Goal: Task Accomplishment & Management: Manage account settings

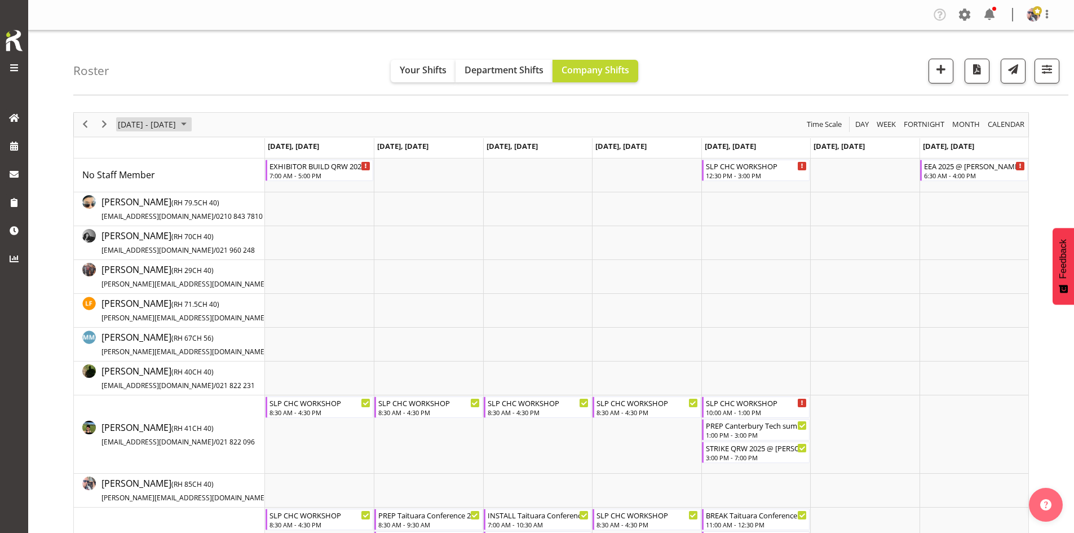
click at [191, 117] on span "September 2025" at bounding box center [184, 124] width 14 height 14
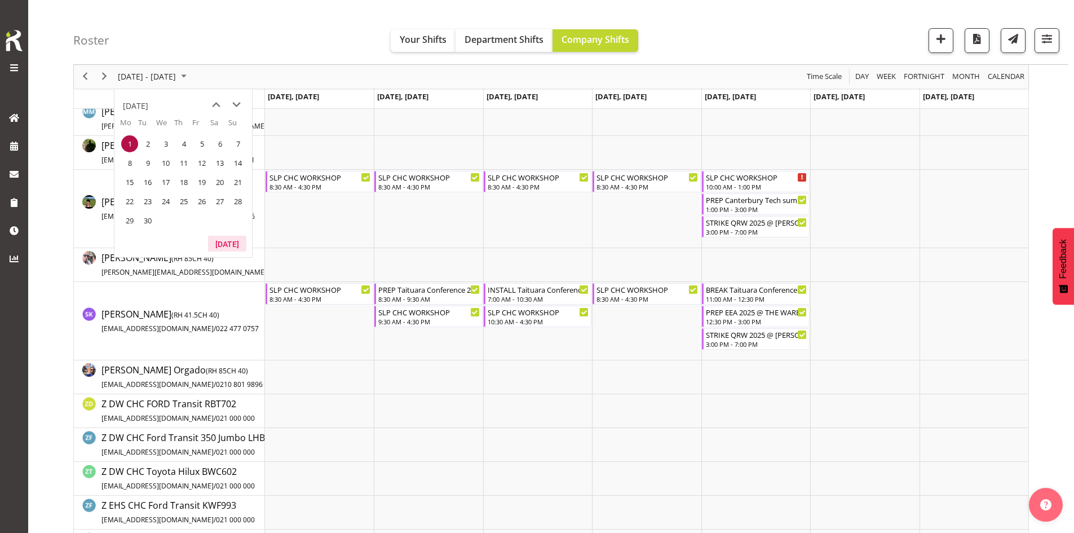
click at [231, 244] on button "[DATE]" at bounding box center [227, 244] width 38 height 16
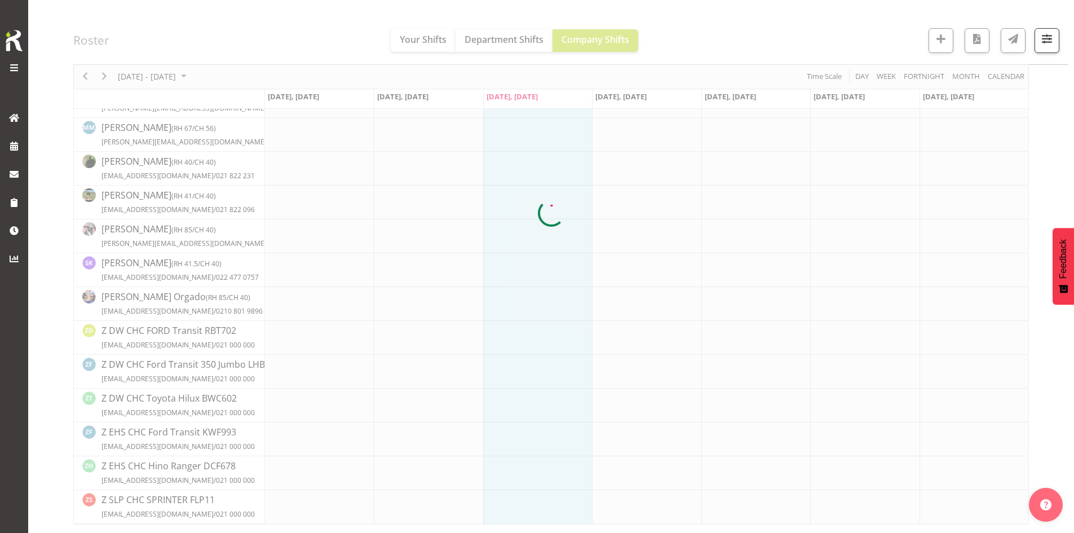
scroll to position [210, 0]
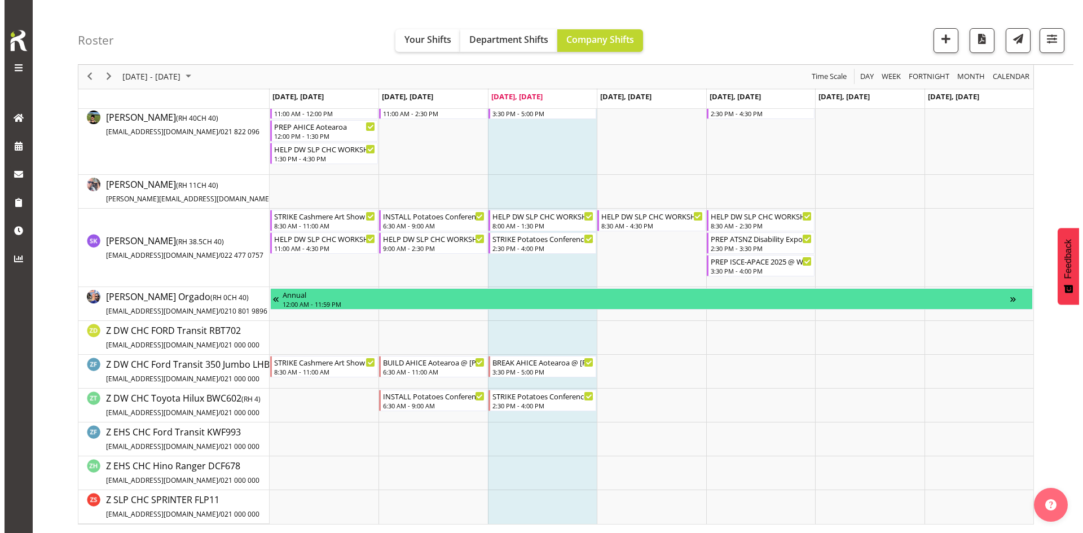
scroll to position [209, 0]
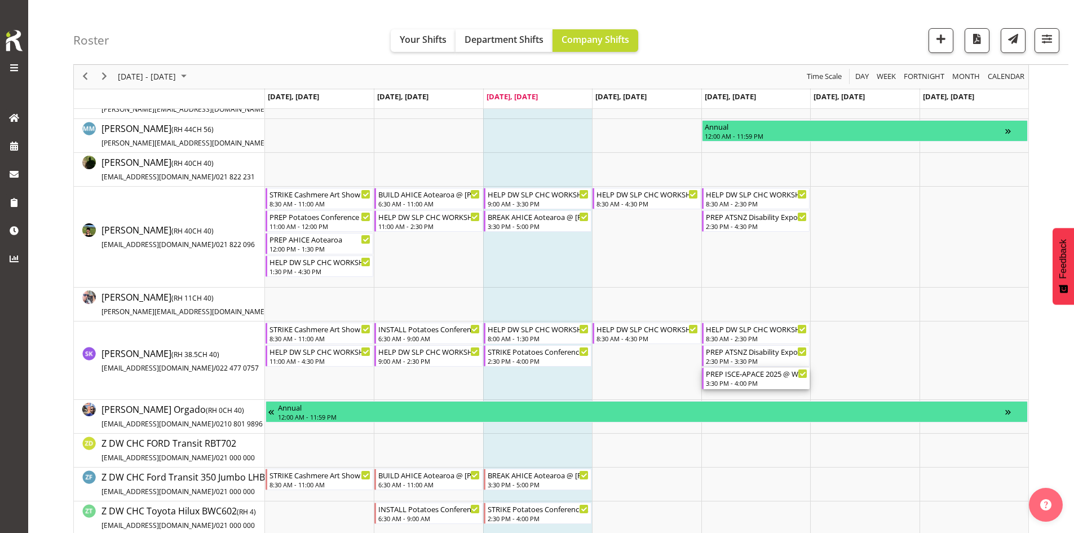
click at [732, 385] on div "3:30 PM - 4:00 PM" at bounding box center [756, 382] width 101 height 9
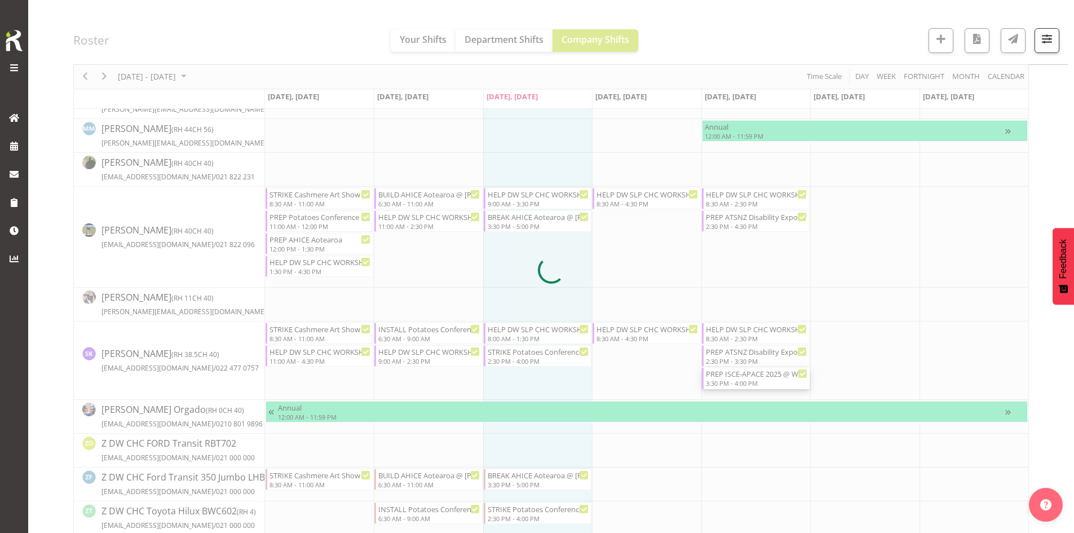
select select
select select "7"
select select "2025"
select select "16"
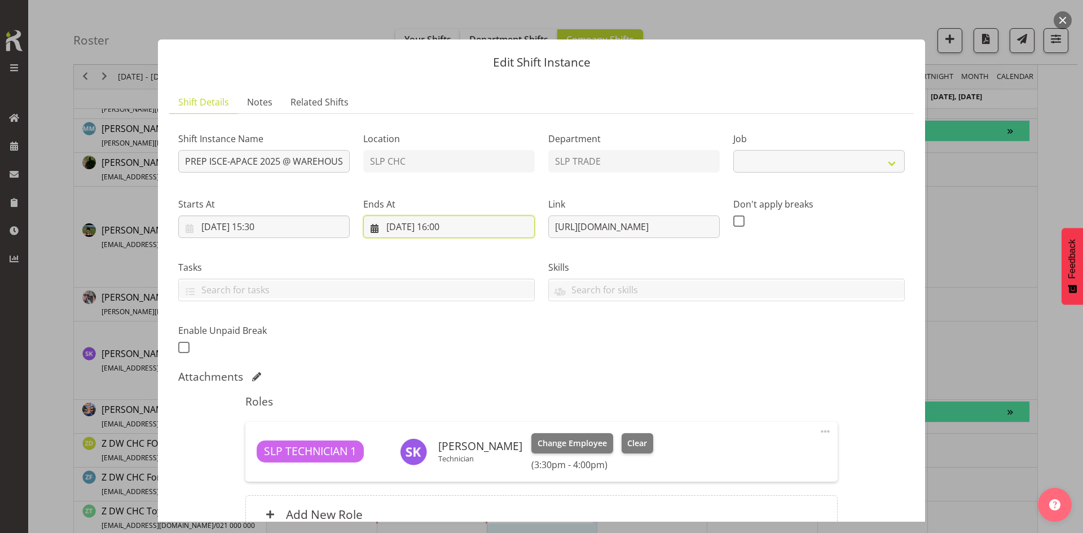
click at [481, 232] on input "[DATE] 16:00" at bounding box center [448, 226] width 171 height 23
select select "10464"
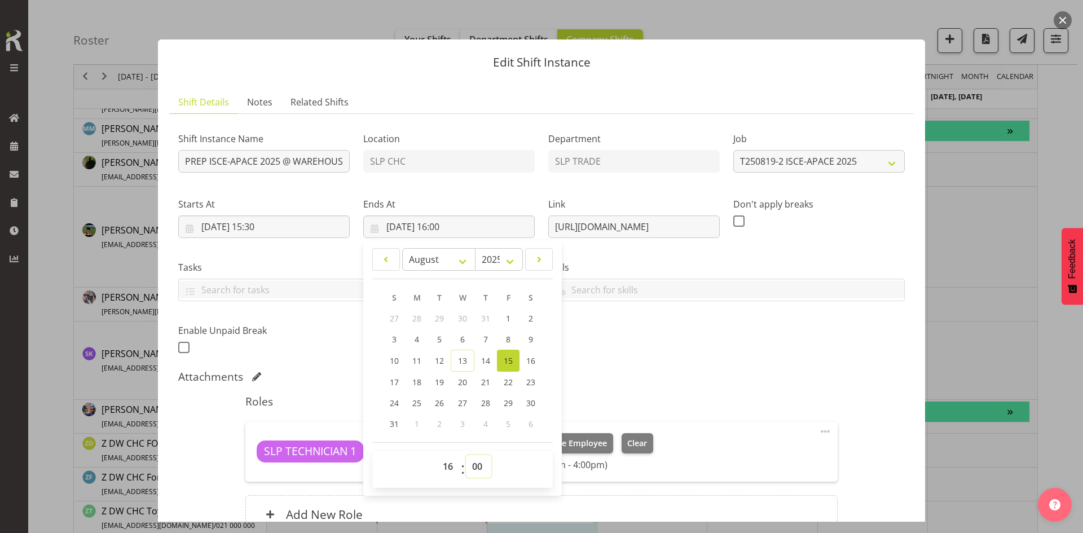
click at [477, 459] on select "00 01 02 03 04 05 06 07 08 09 10 11 12 13 14 15 16 17 18 19 20 21 22 23 24 25 2…" at bounding box center [478, 466] width 25 height 23
select select "30"
click at [466, 455] on select "00 01 02 03 04 05 06 07 08 09 10 11 12 13 14 15 16 17 18 19 20 21 22 23 24 25 2…" at bounding box center [478, 466] width 25 height 23
type input "[DATE] 16:30"
click at [665, 376] on div "Attachments" at bounding box center [541, 377] width 726 height 14
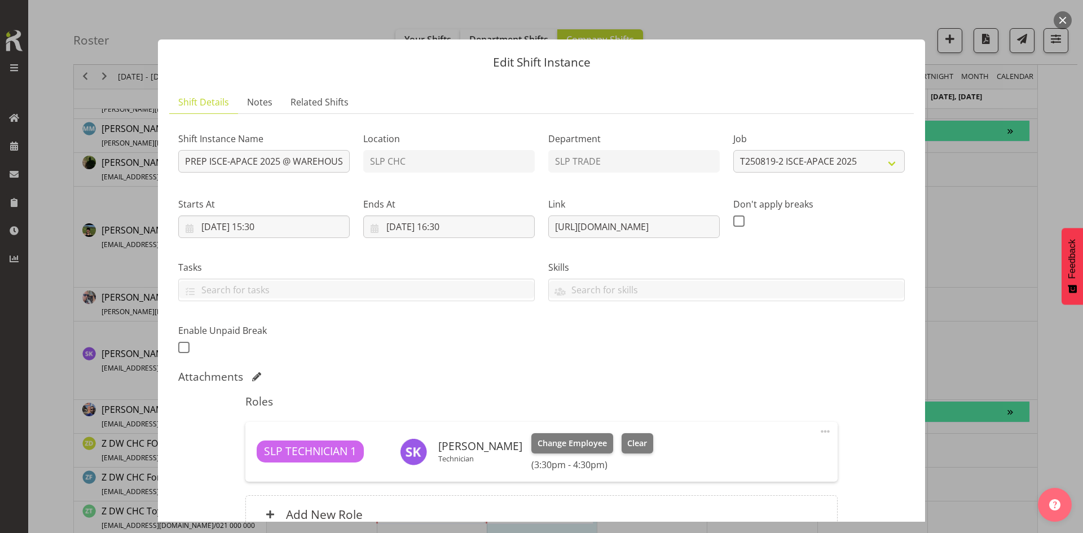
scroll to position [112, 0]
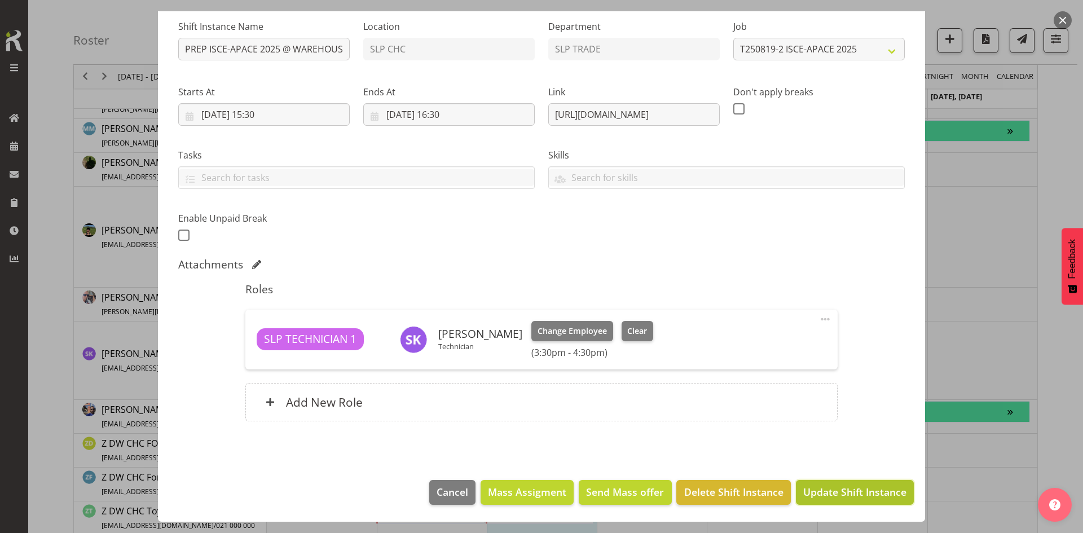
click at [801, 480] on button "Update Shift Instance" at bounding box center [855, 492] width 118 height 25
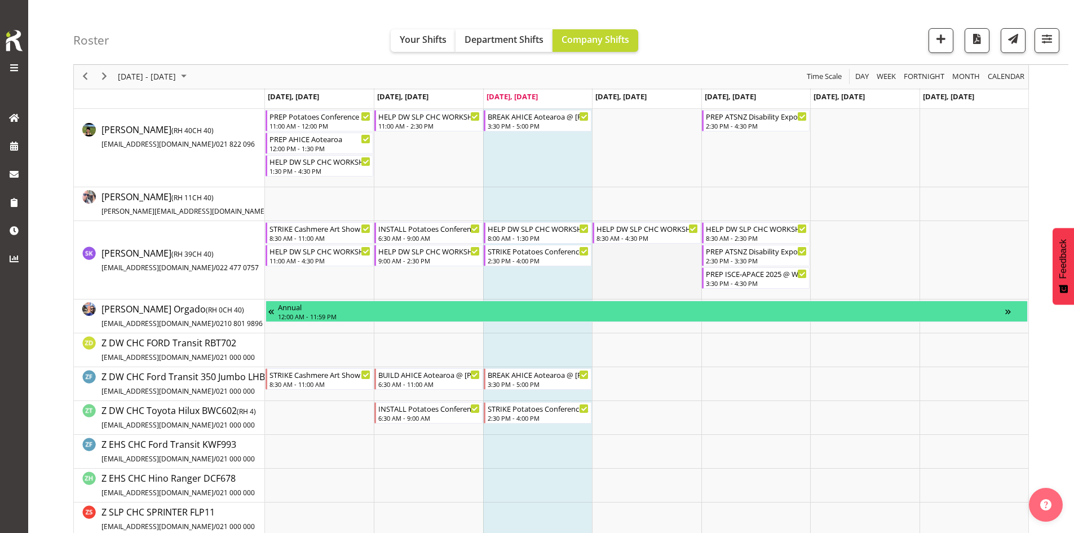
scroll to position [321, 0]
